Goal: Find specific page/section: Find specific page/section

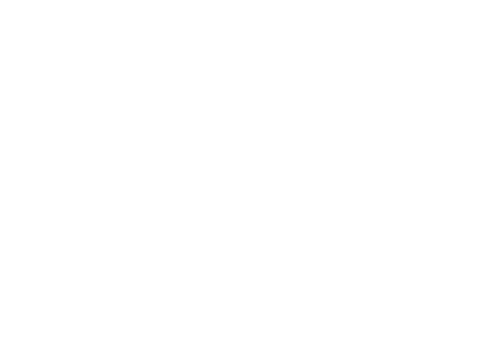
scroll to position [344, 0]
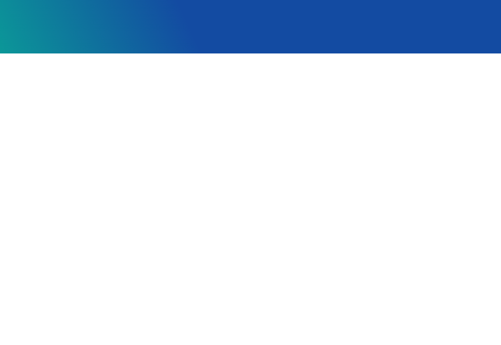
scroll to position [233, 0]
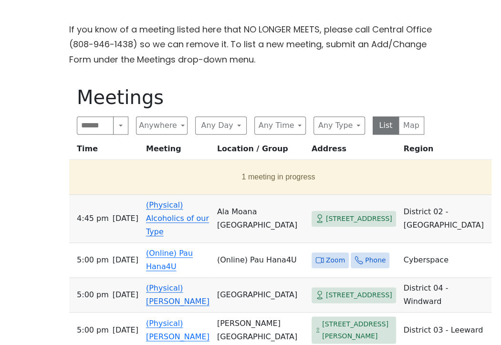
scroll to position [286, 0]
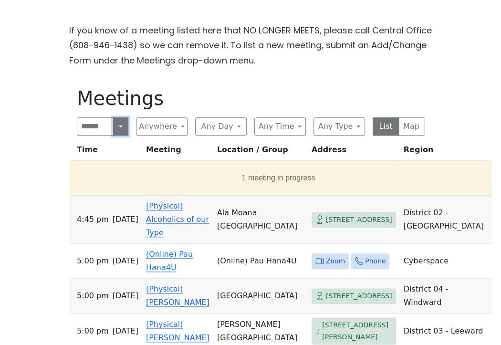
click at [122, 128] on button "Search" at bounding box center [120, 126] width 15 height 18
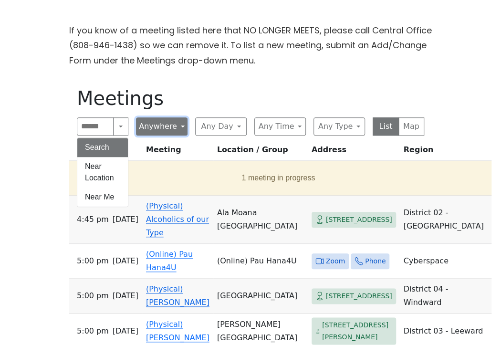
click at [177, 125] on button "Anywhere" at bounding box center [162, 126] width 52 height 18
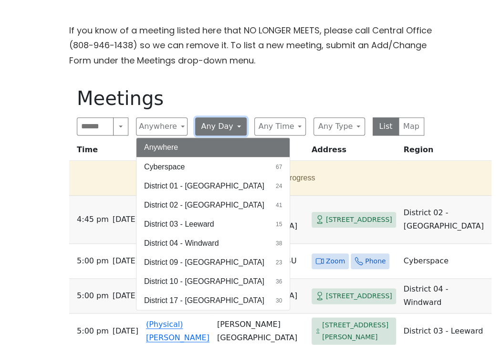
click at [236, 123] on button "Any Day" at bounding box center [221, 126] width 52 height 18
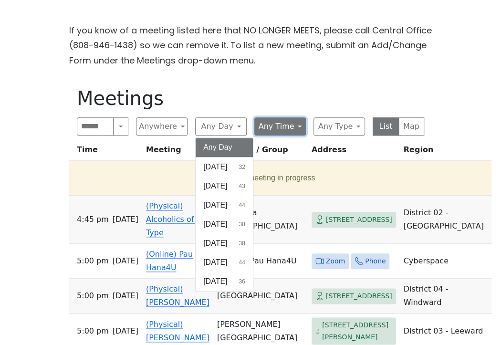
click at [294, 124] on button "Any Time" at bounding box center [280, 126] width 52 height 18
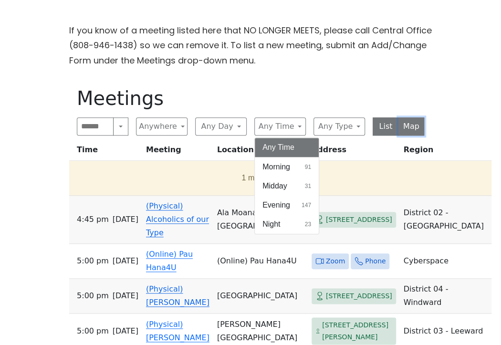
click at [408, 126] on button "Map" at bounding box center [411, 126] width 26 height 18
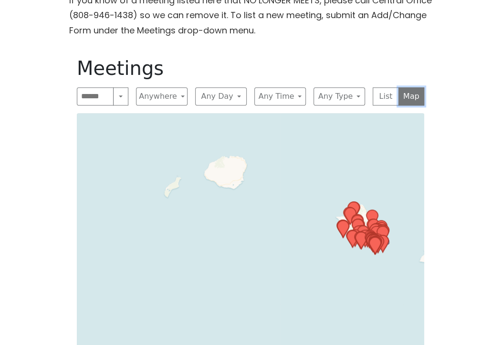
scroll to position [360, 0]
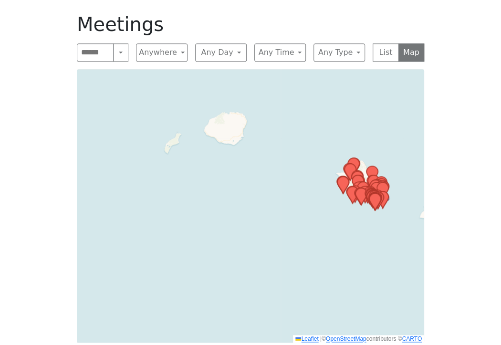
click at [353, 176] on icon at bounding box center [357, 179] width 11 height 17
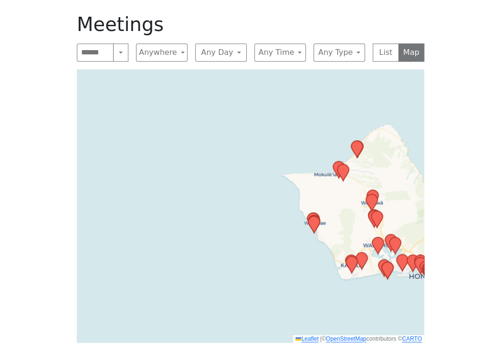
click at [446, 93] on div "If you know of a meeting listed here that NO LONGER MEETS, please call Central …" at bounding box center [250, 155] width 451 height 413
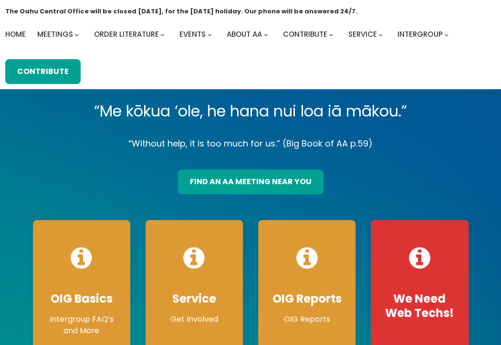
scroll to position [27, 0]
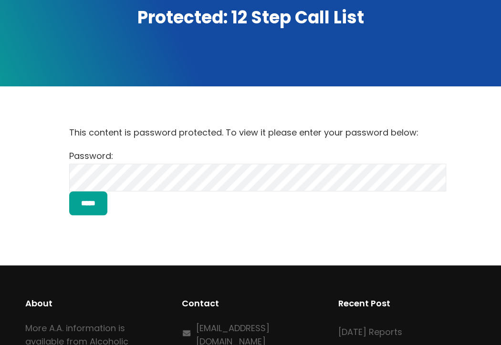
scroll to position [193, 0]
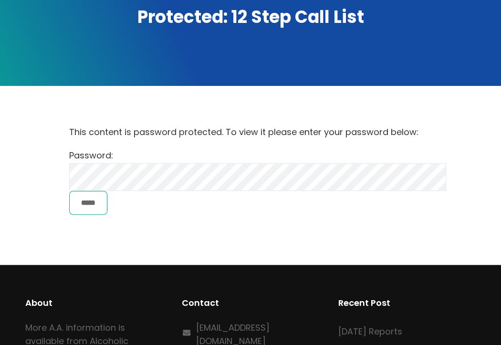
click at [90, 204] on input "*****" at bounding box center [88, 203] width 38 height 24
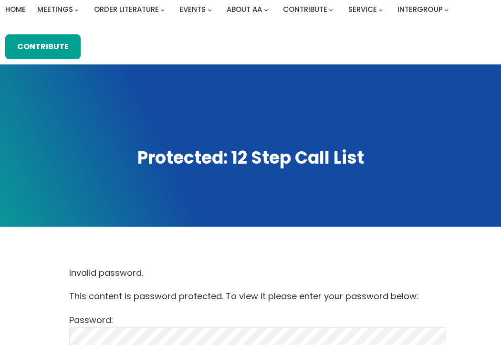
scroll to position [168, 0]
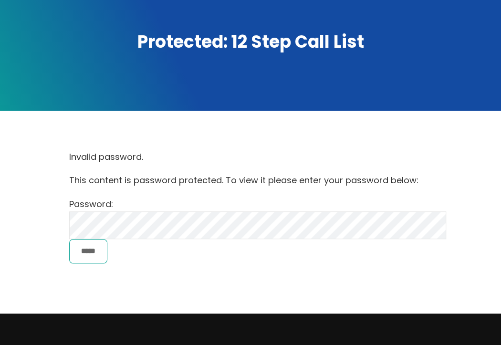
click at [105, 256] on input "*****" at bounding box center [88, 251] width 38 height 24
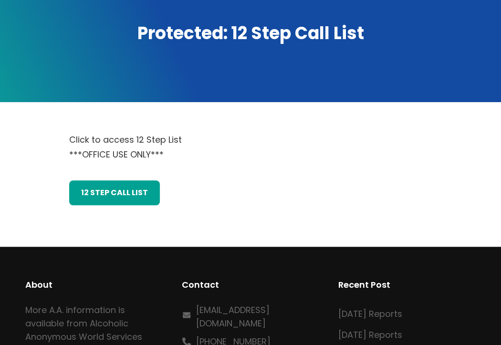
scroll to position [124, 0]
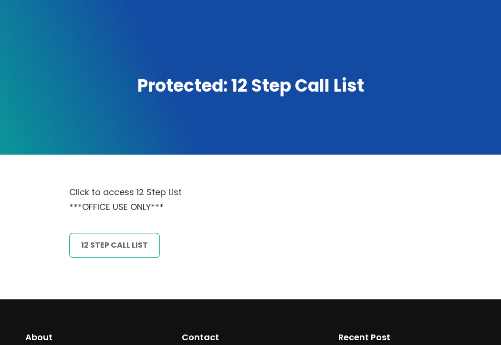
click at [108, 251] on link "12 Step CAll List" at bounding box center [114, 245] width 91 height 25
